Goal: Check status: Check status

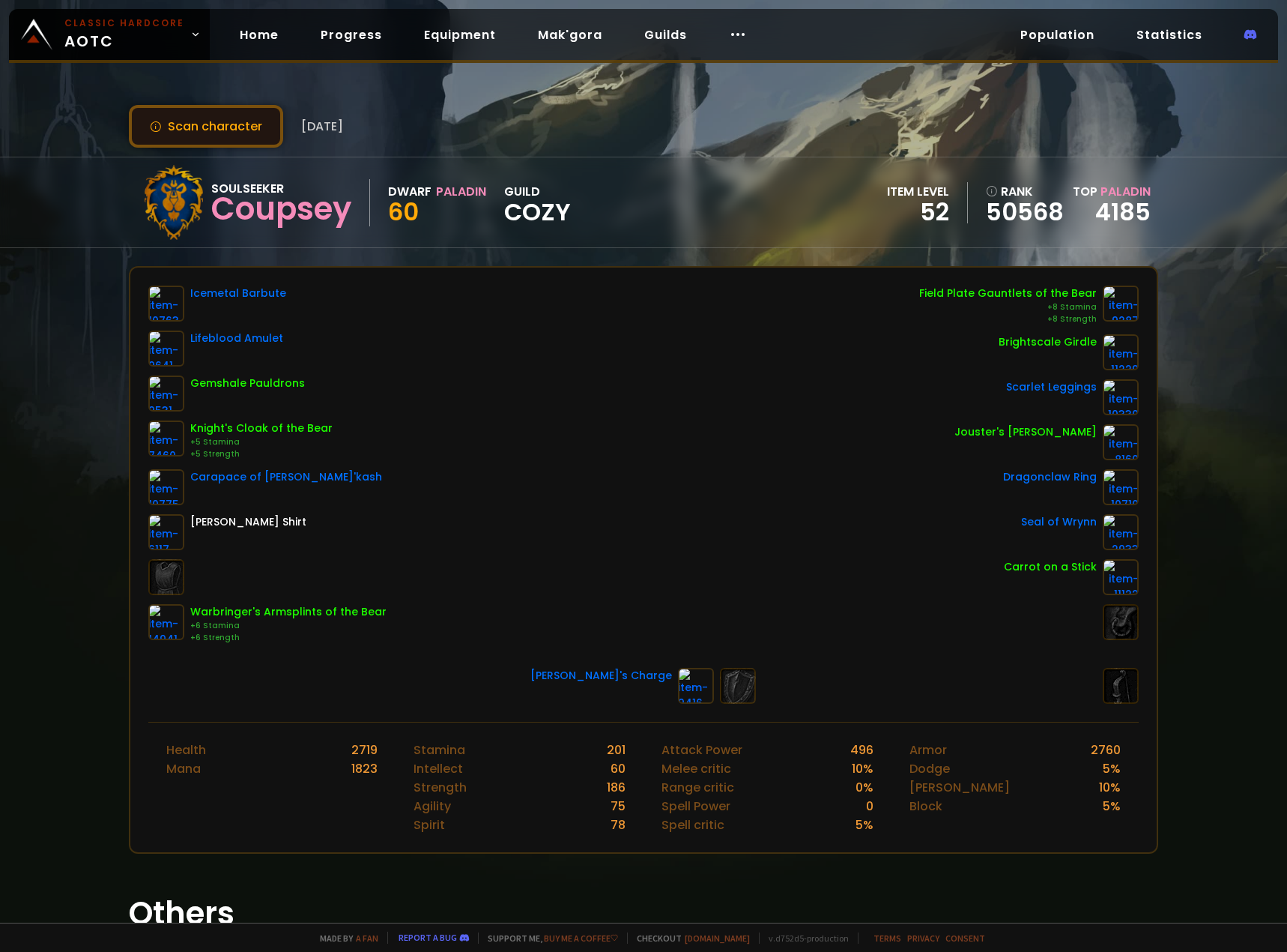
click at [230, 119] on button "Scan character" at bounding box center [206, 126] width 154 height 43
click at [203, 122] on button "Scan character" at bounding box center [206, 126] width 154 height 43
